Goal: Find specific page/section: Find specific page/section

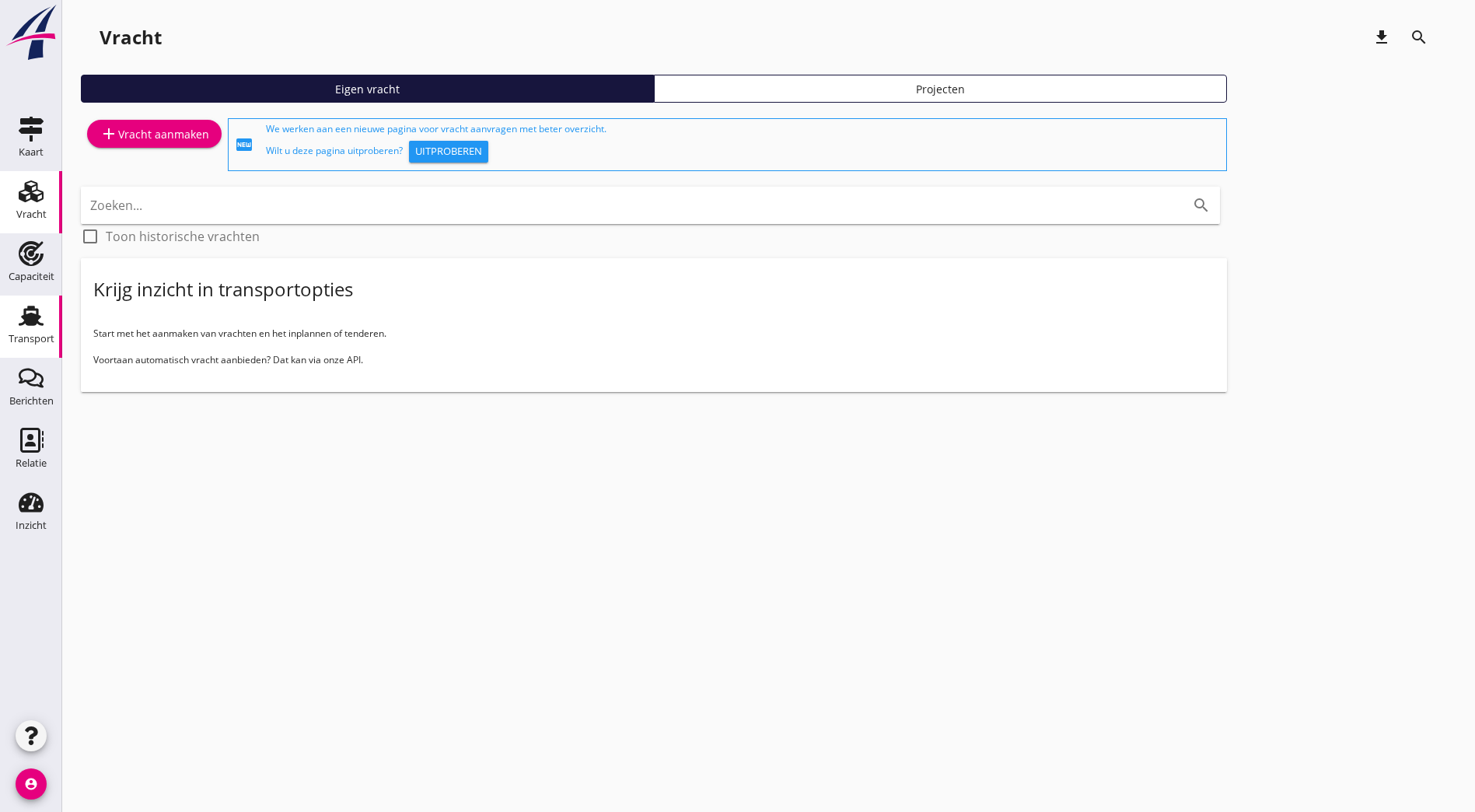
click at [38, 338] on div "Transport" at bounding box center [31, 339] width 45 height 10
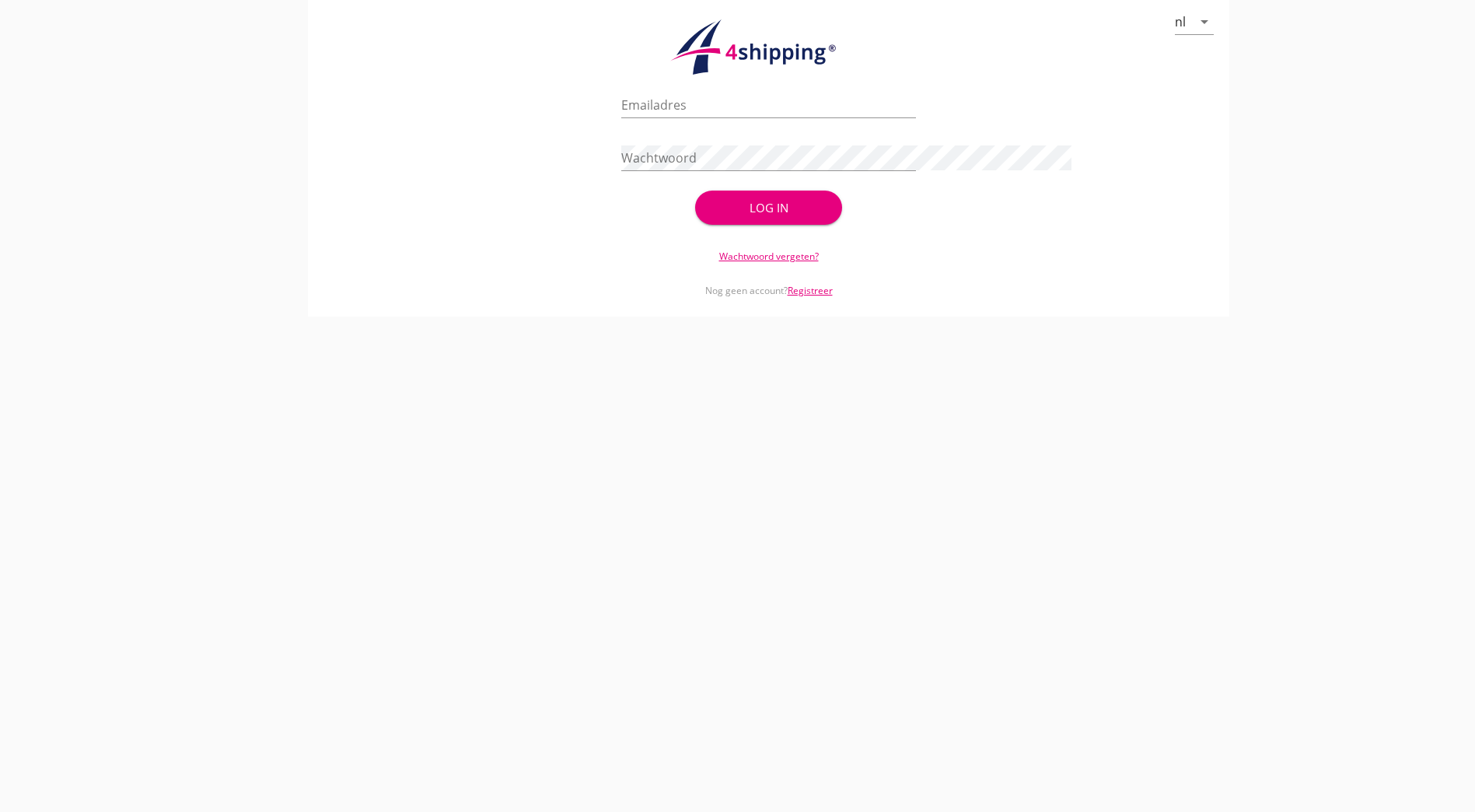
type input "m.schifflers@stoffersbevrachtingen.nl"
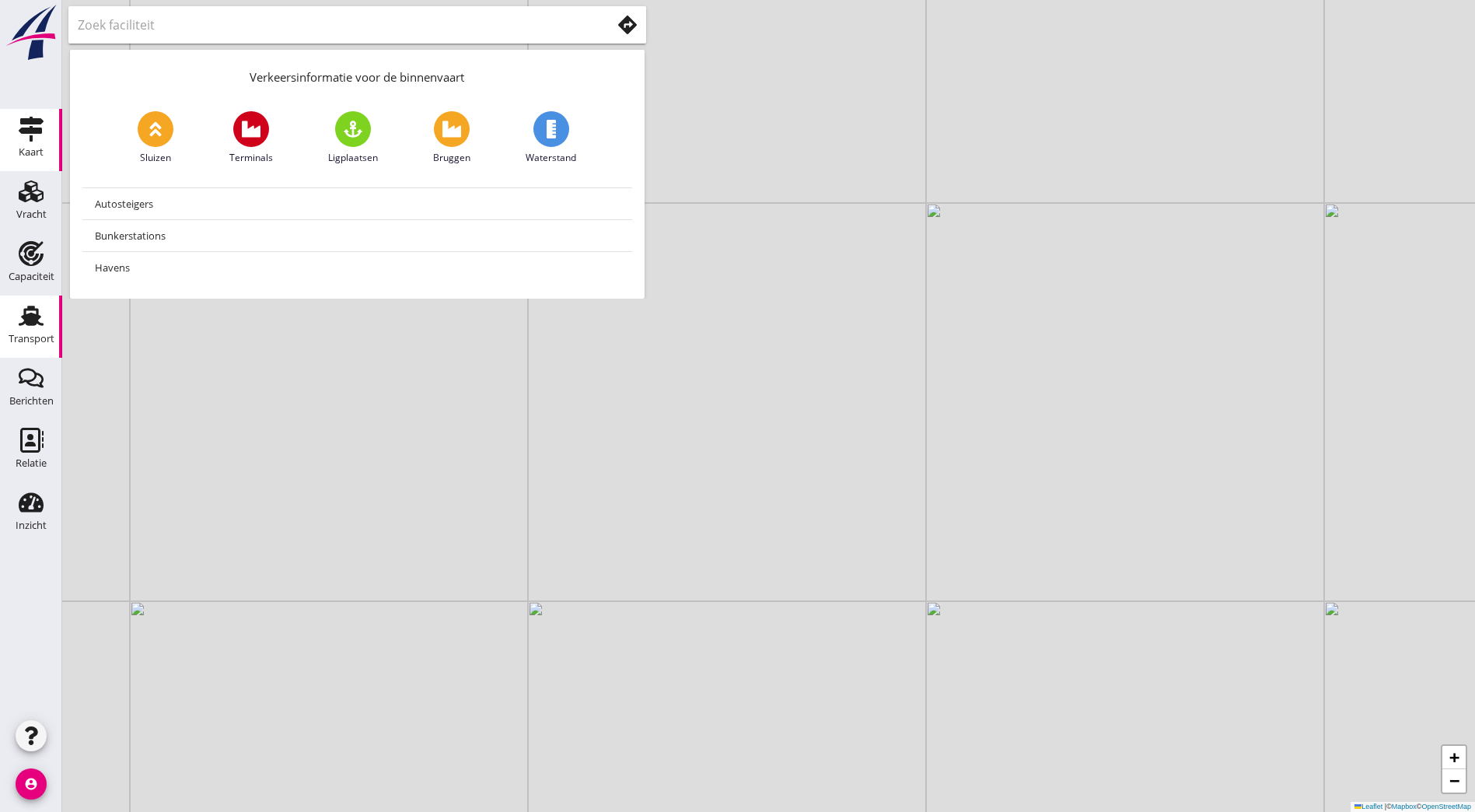
click at [35, 329] on div "Transport" at bounding box center [31, 339] width 45 height 22
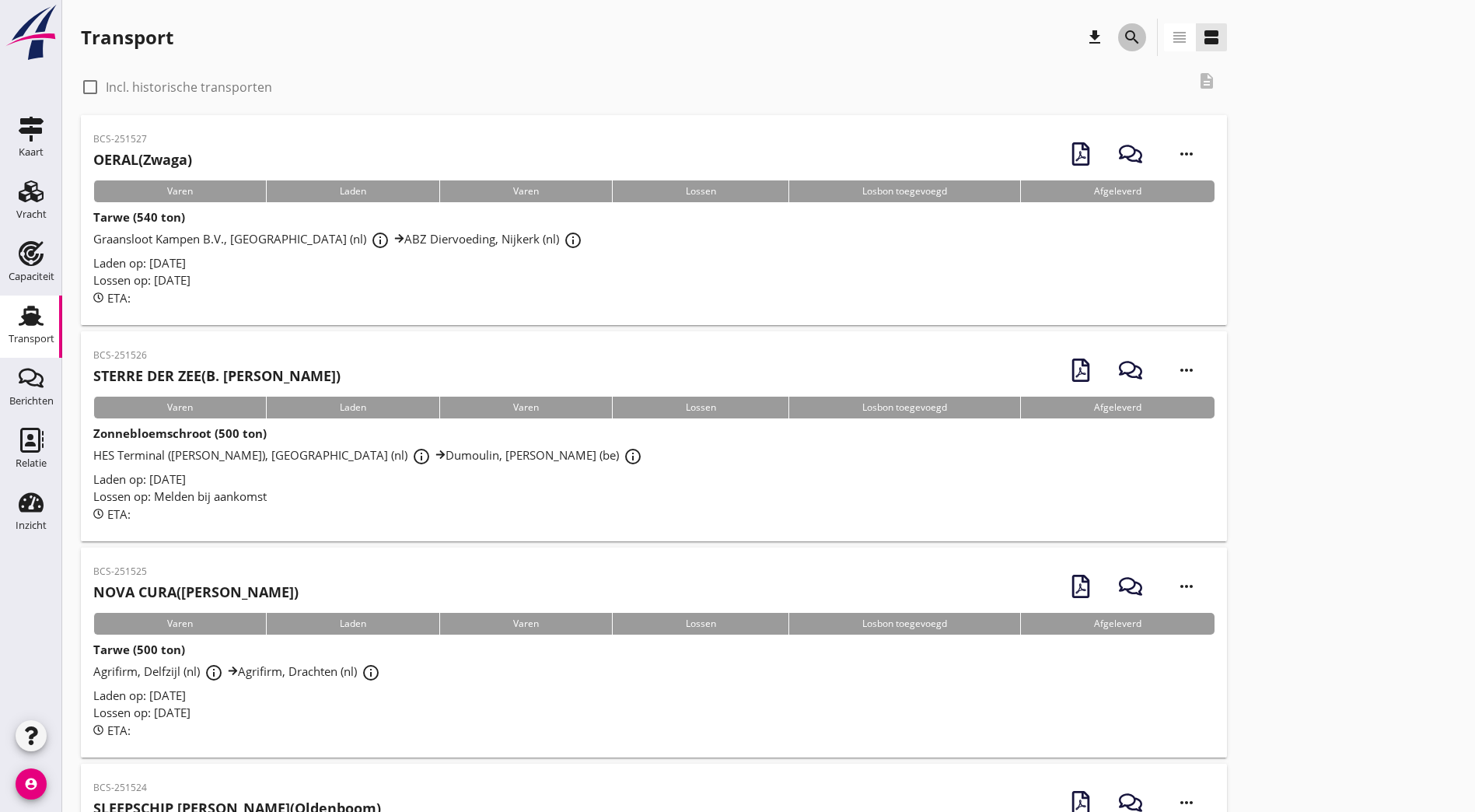
click at [1119, 26] on button "search" at bounding box center [1132, 37] width 28 height 28
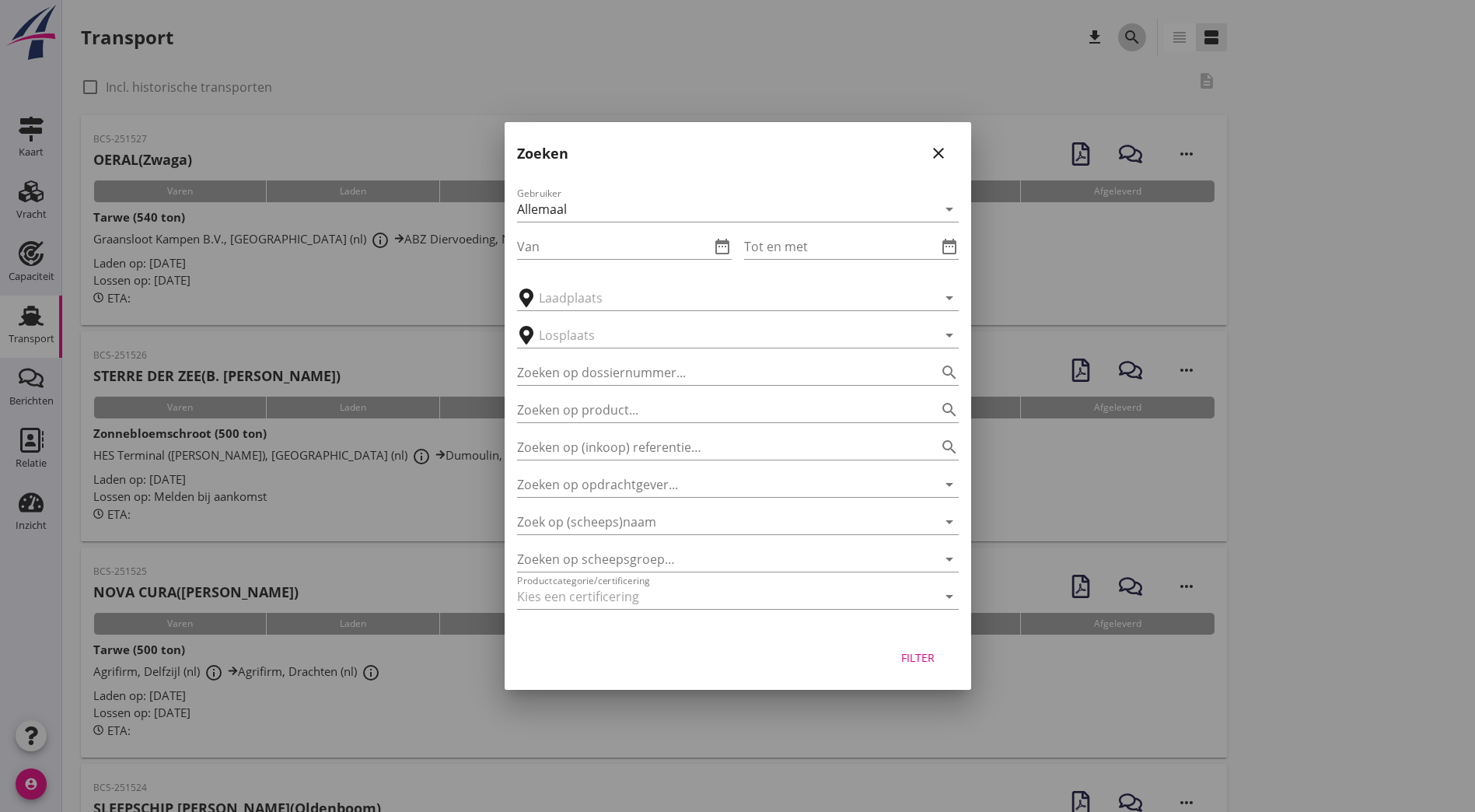
click at [677, 37] on div at bounding box center [737, 406] width 1475 height 812
click at [600, 558] on div at bounding box center [716, 559] width 398 height 25
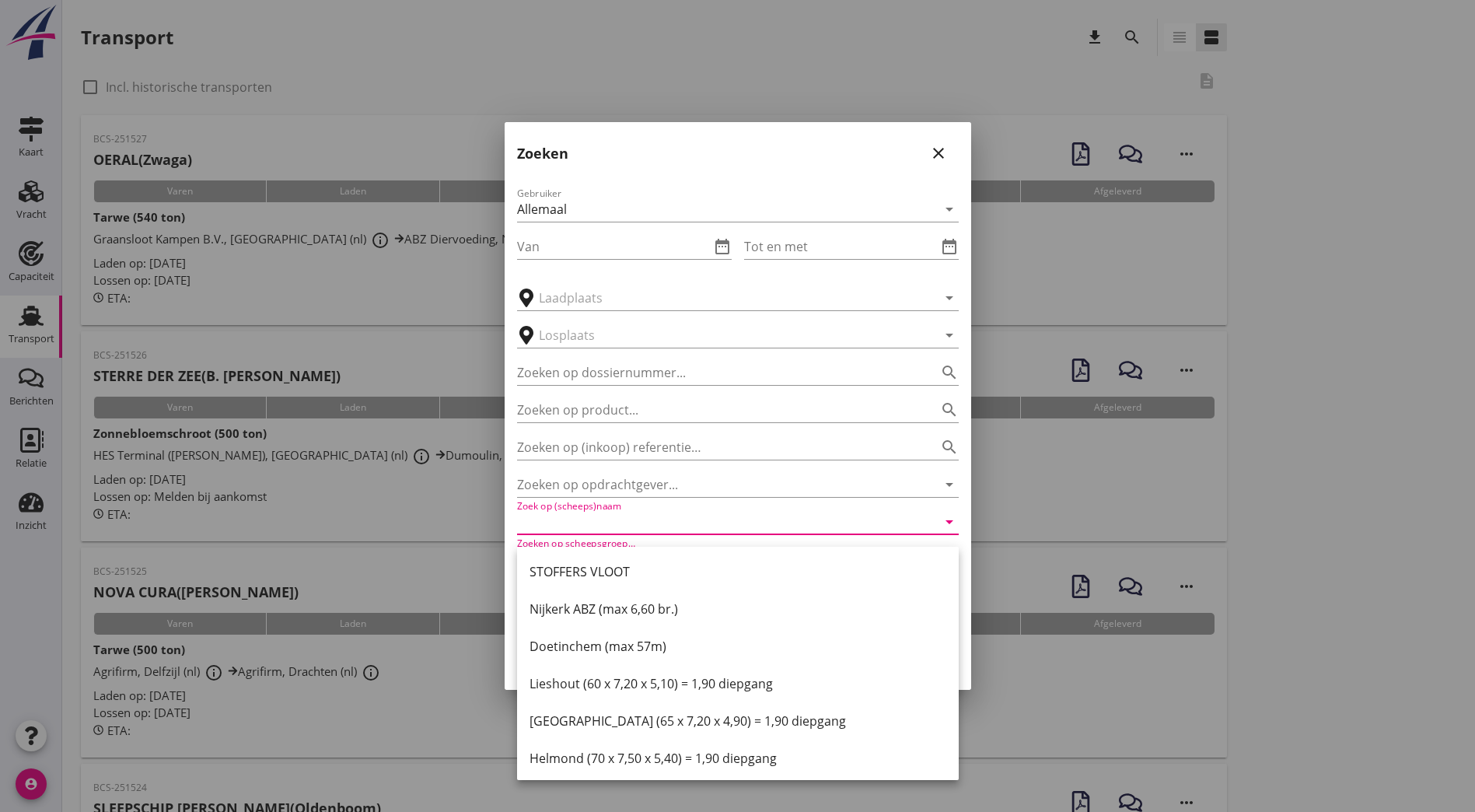
click at [644, 523] on input "Zoek op (scheeps)naam" at bounding box center [716, 522] width 398 height 25
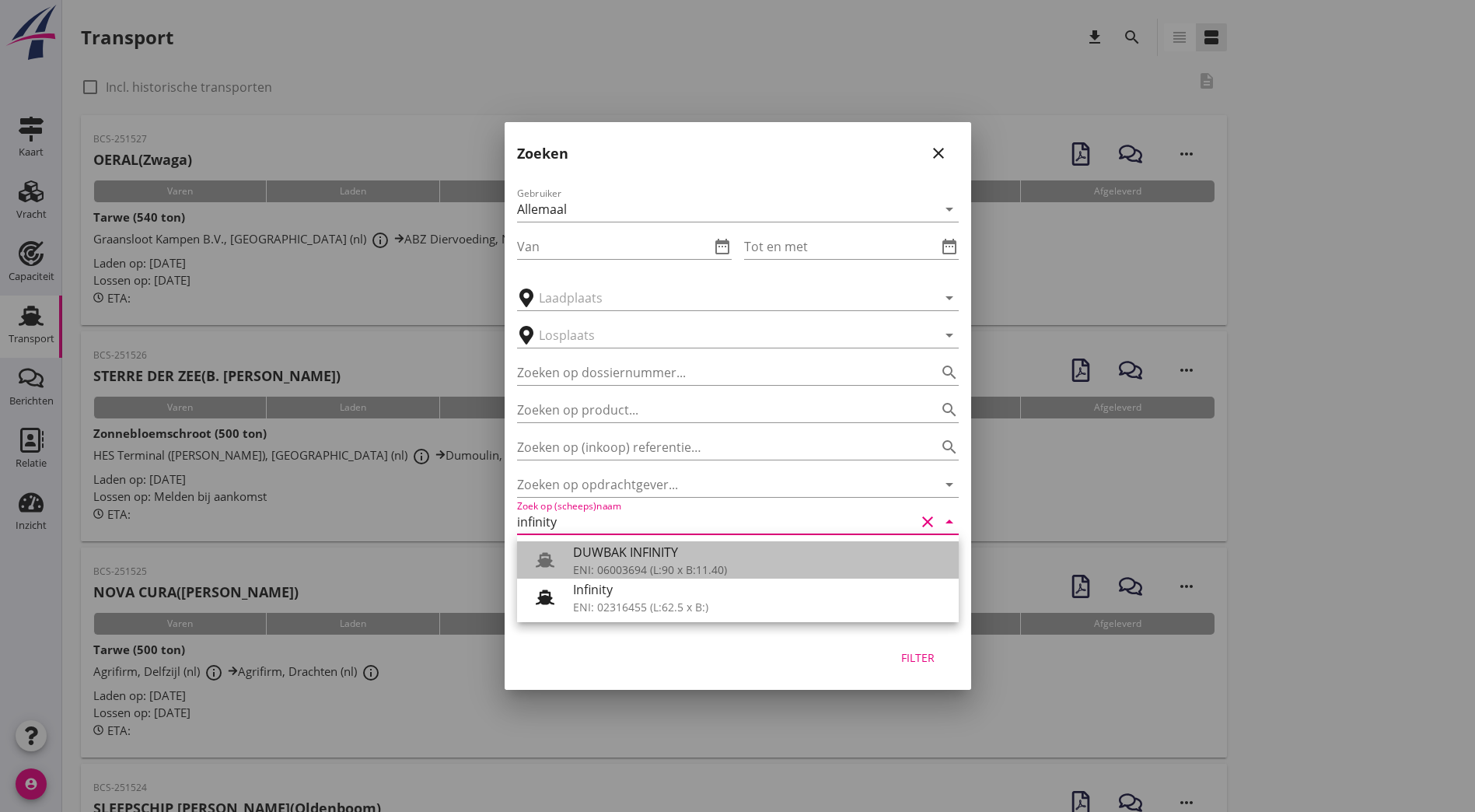
click at [670, 553] on div "DUWBAK INFINITY" at bounding box center [759, 552] width 373 height 19
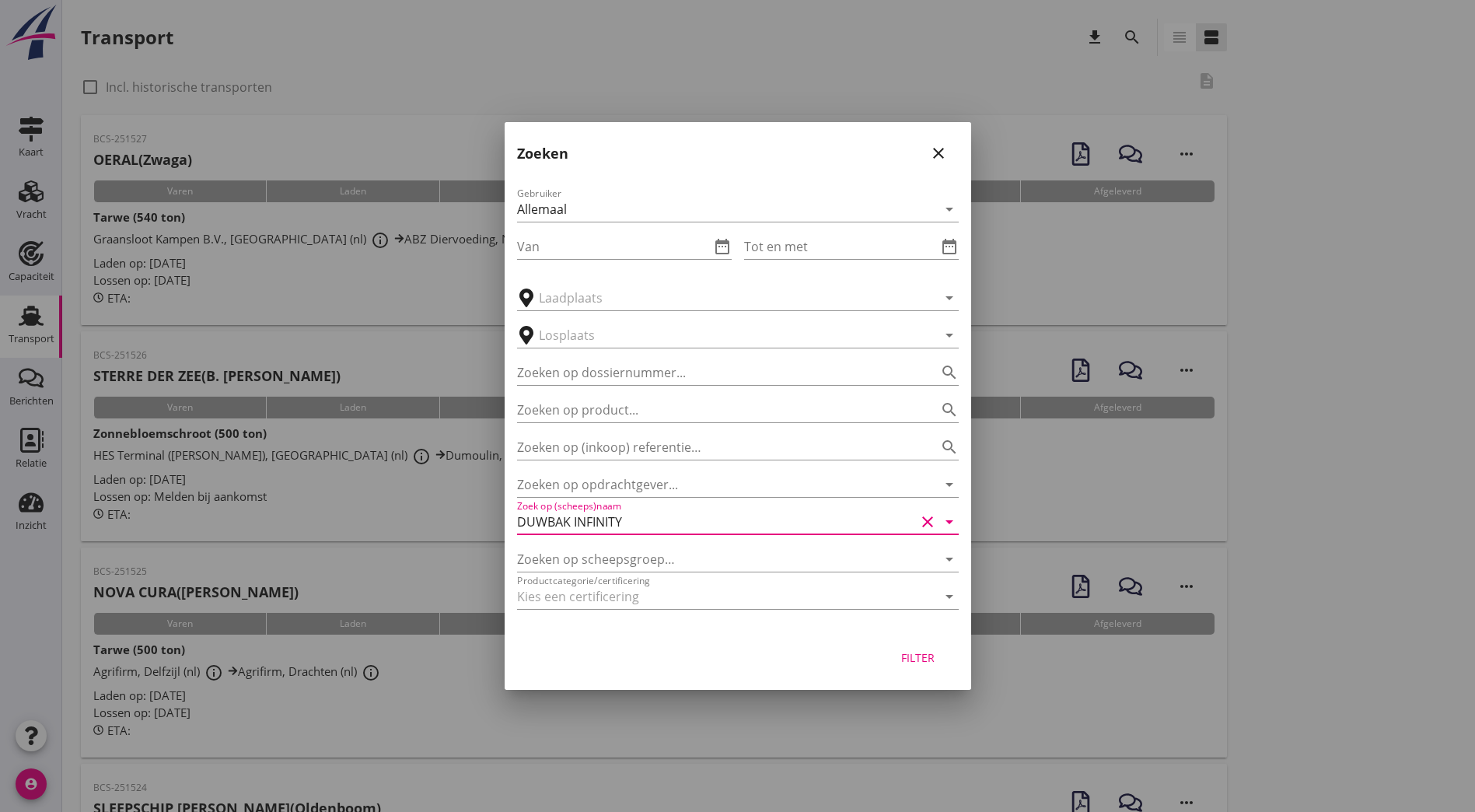
click at [915, 662] on div "Filter" at bounding box center [918, 657] width 44 height 16
type input "DUWBAK INFINITY"
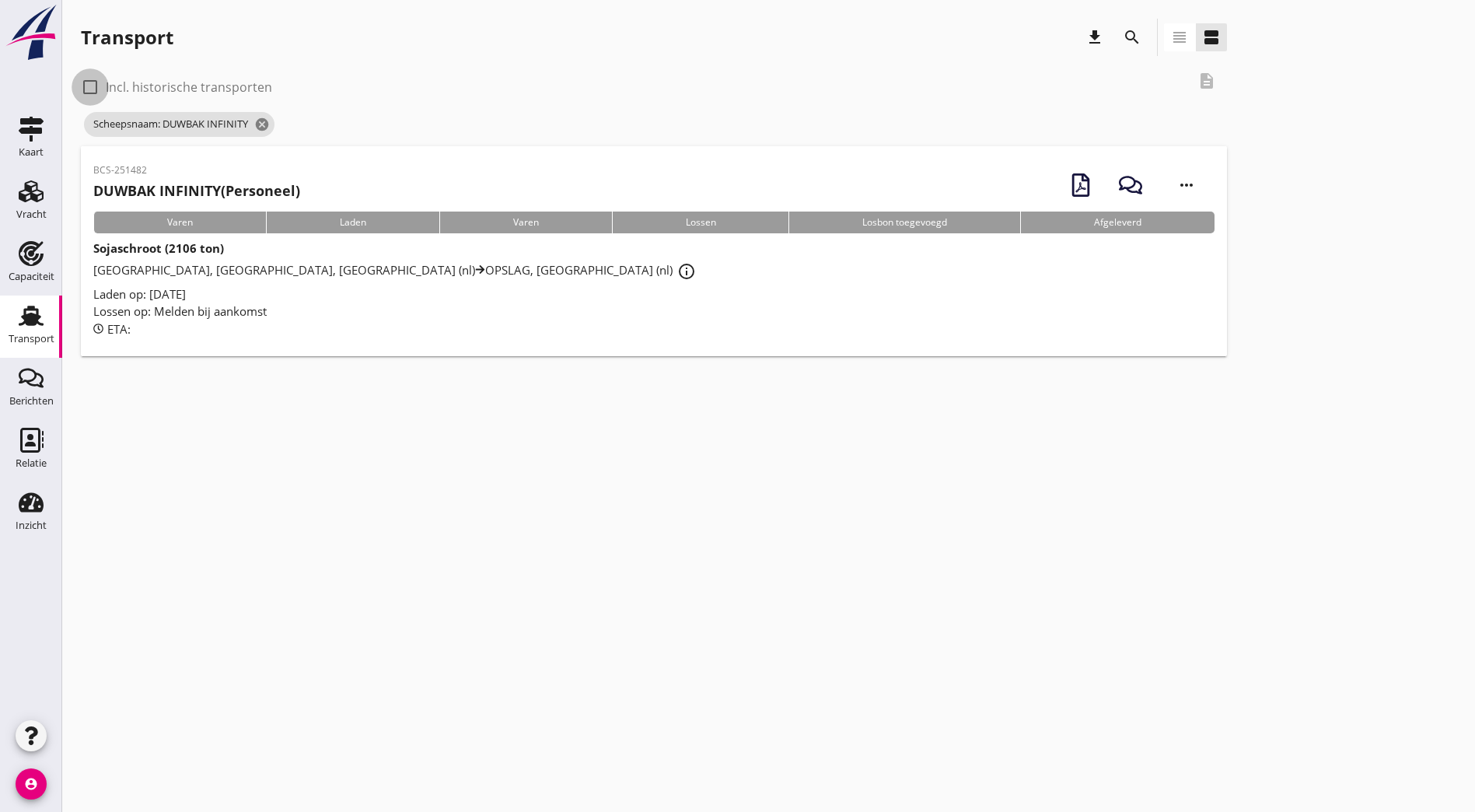
click at [82, 86] on div at bounding box center [89, 87] width 26 height 26
checkbox input "true"
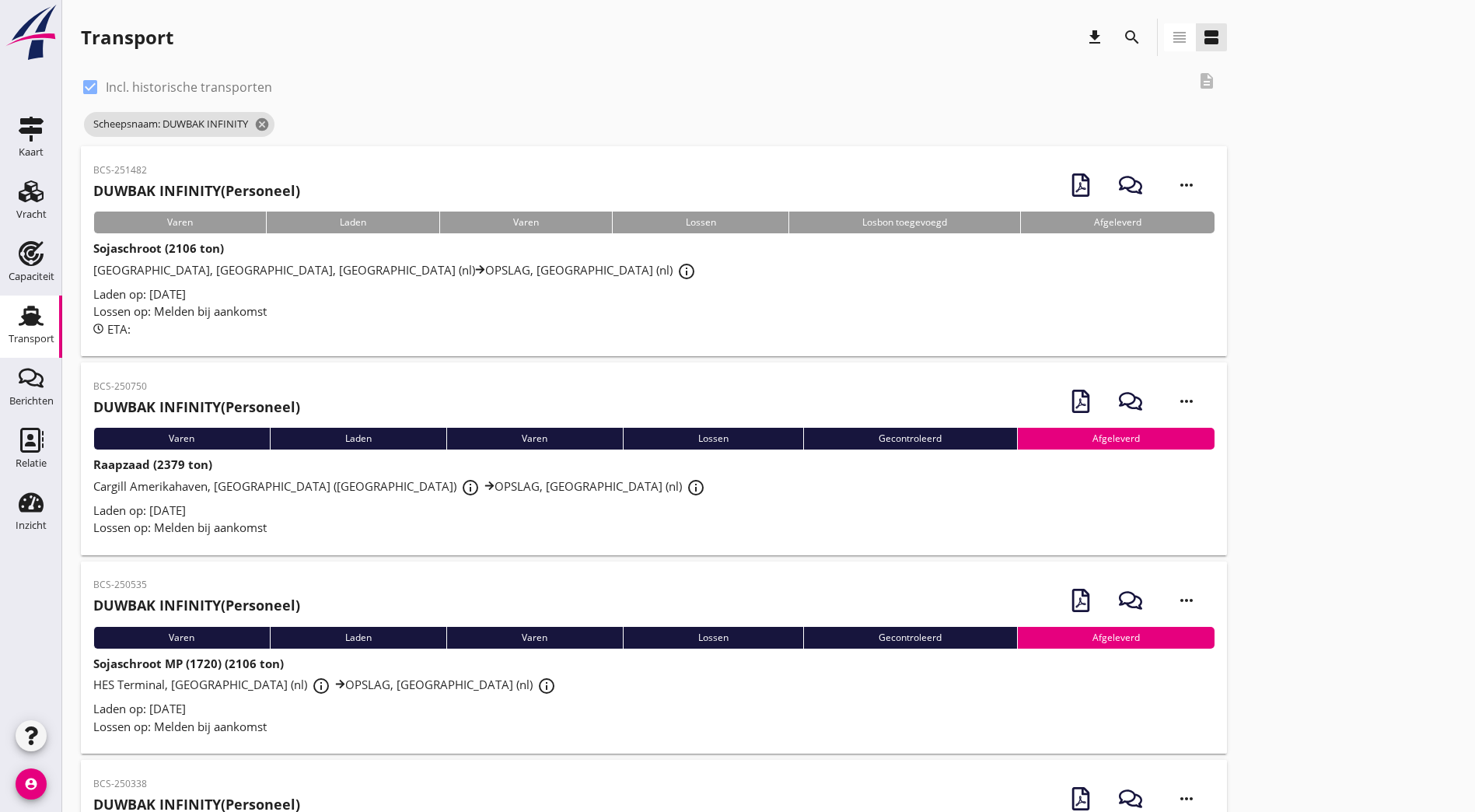
click at [317, 398] on div "BCS-250750 DUWBAK INFINITY (Personeel) more_horiz" at bounding box center [654, 401] width 1121 height 53
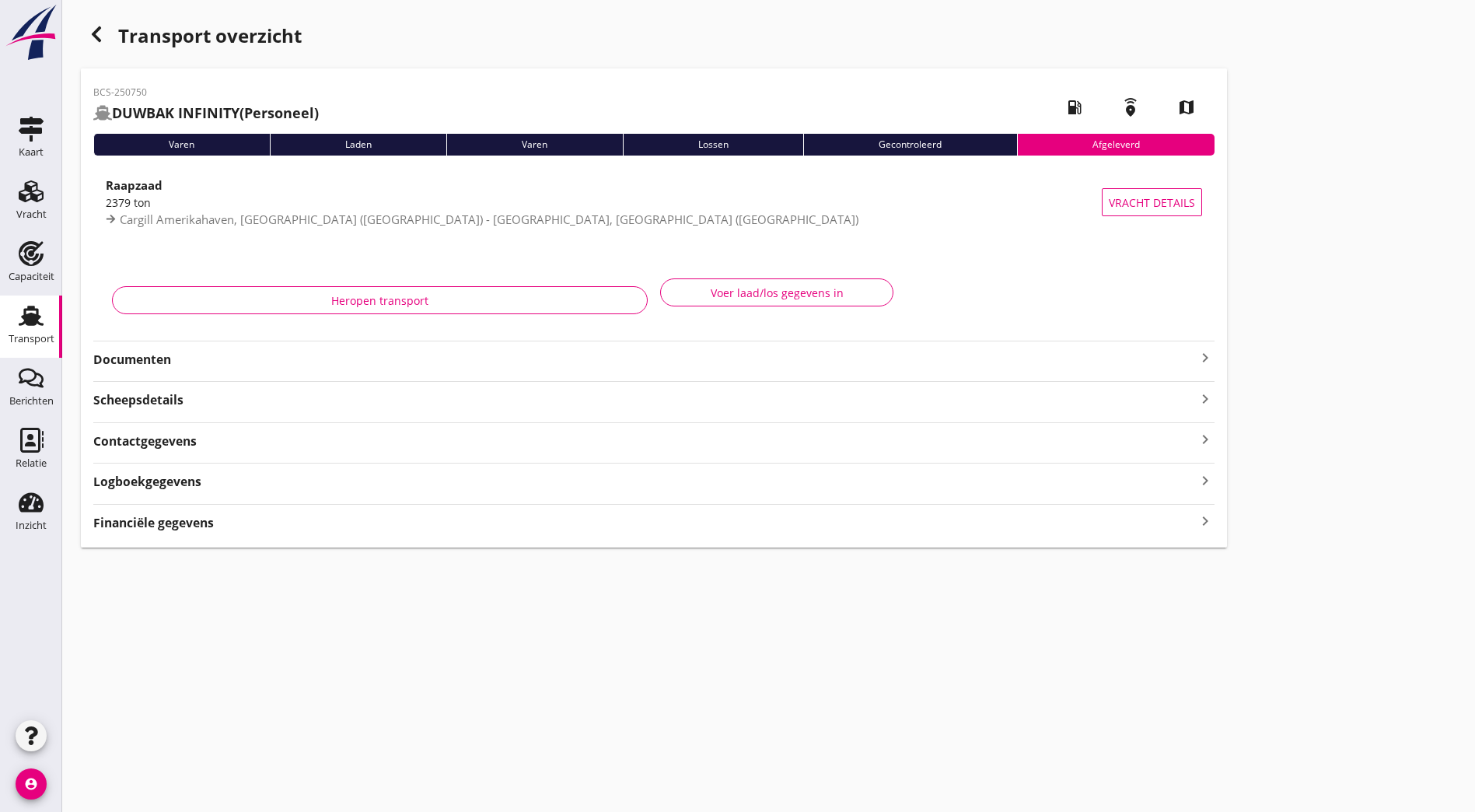
click at [195, 364] on strong "Documenten" at bounding box center [644, 359] width 1103 height 18
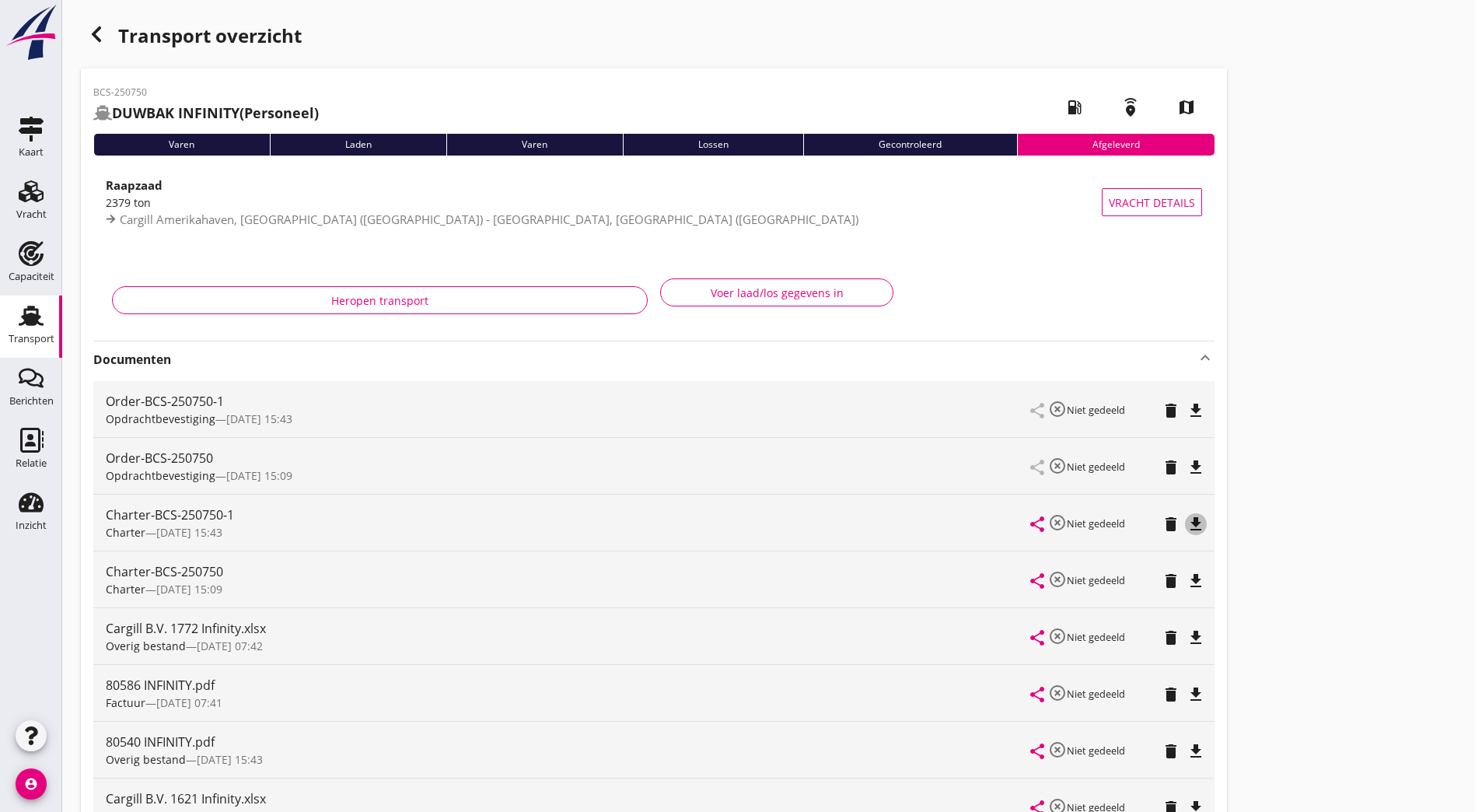
click at [1185, 521] on div "file_download" at bounding box center [1196, 524] width 22 height 19
click at [1025, 320] on div "Transport overzicht BCS-250750 DUWBAK INFINITY (Personeel) local_gas_station em…" at bounding box center [769, 646] width 1414 height 1292
drag, startPoint x: 975, startPoint y: 296, endPoint x: 990, endPoint y: 269, distance: 30.9
click at [975, 296] on div "Transport overzicht BCS-250750 DUWBAK INFINITY (Personeel) local_gas_station em…" at bounding box center [769, 646] width 1414 height 1292
drag, startPoint x: 109, startPoint y: 43, endPoint x: 158, endPoint y: 45, distance: 49.0
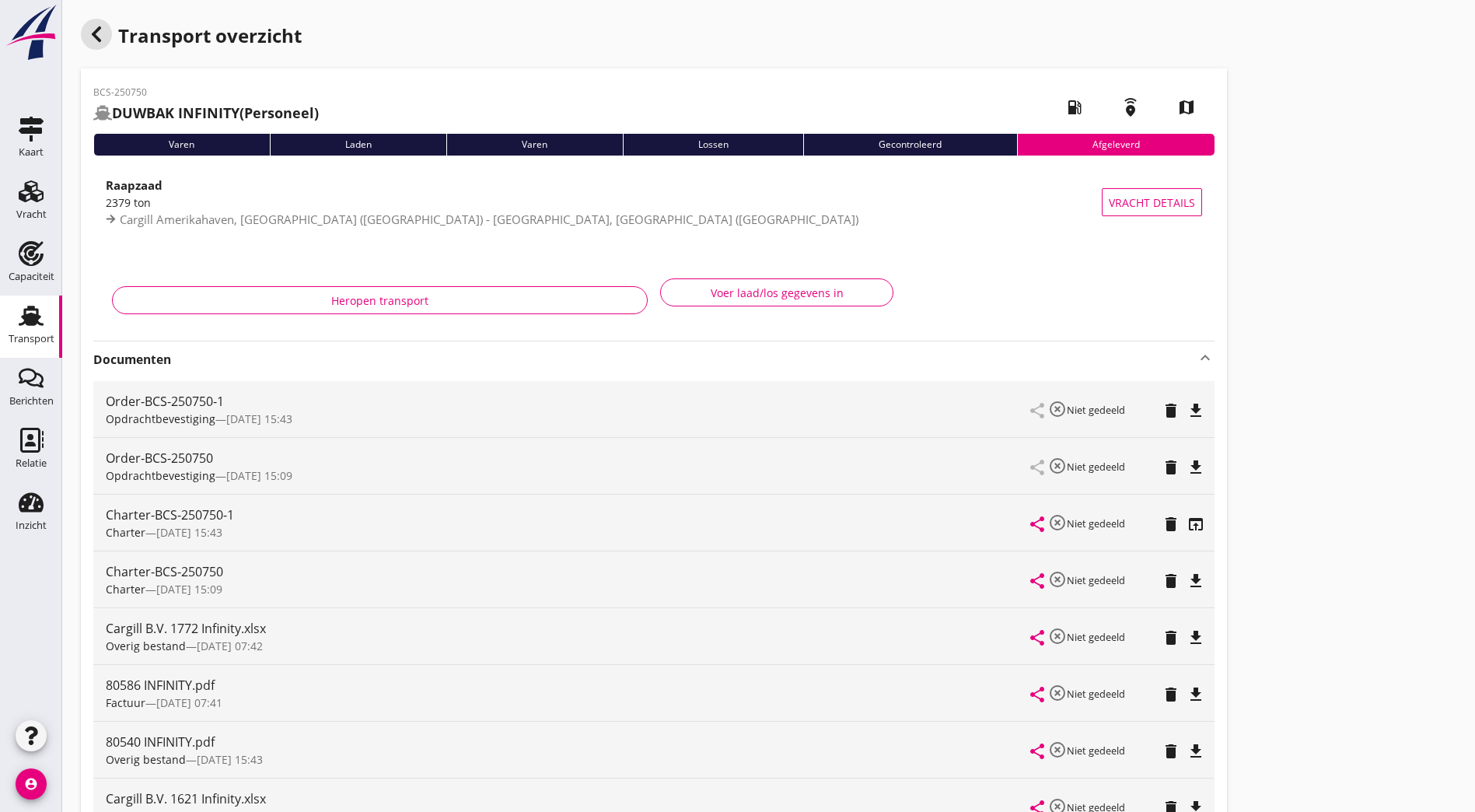
click at [109, 43] on div "button" at bounding box center [96, 34] width 31 height 31
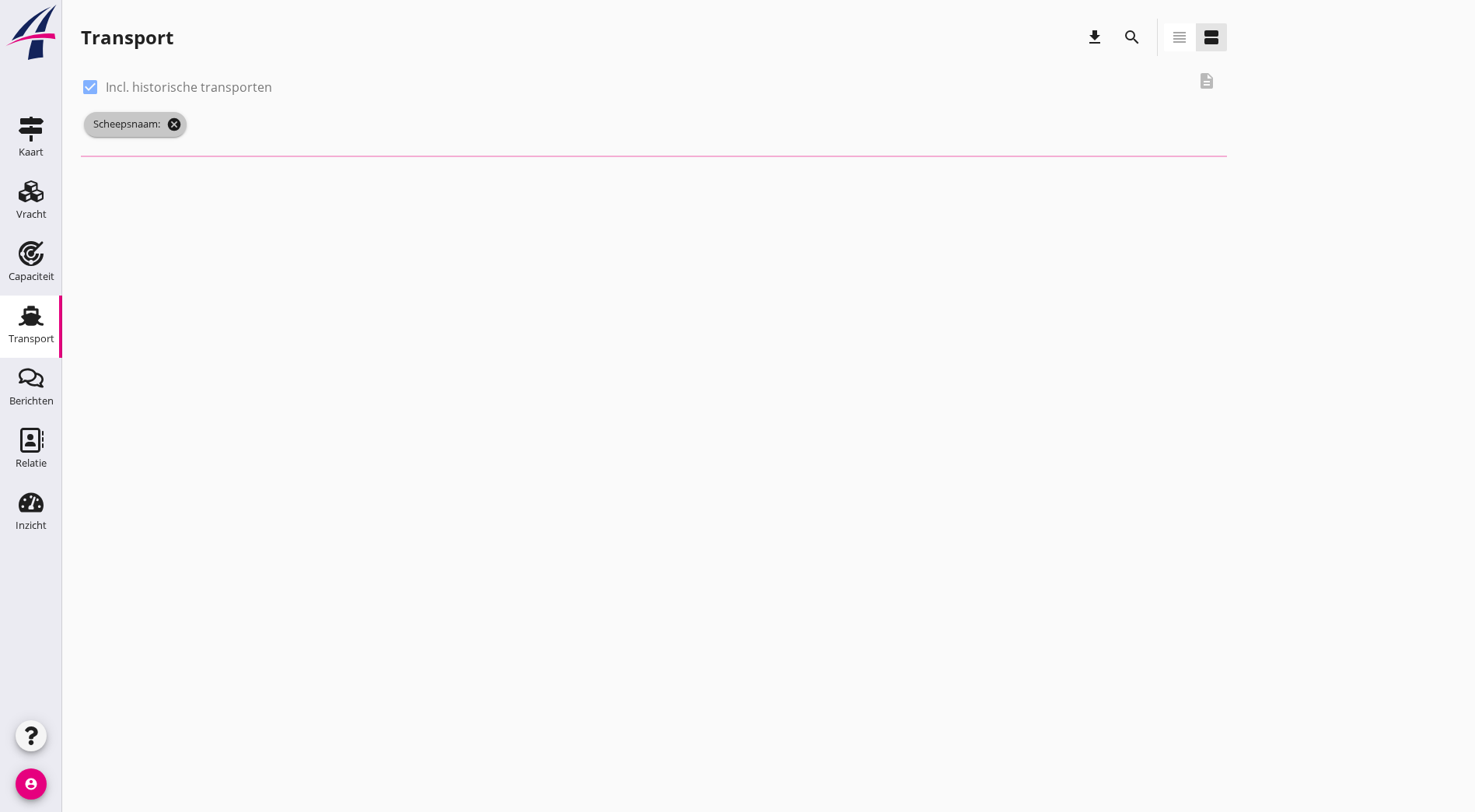
click at [179, 117] on icon "cancel" at bounding box center [174, 124] width 15 height 15
